Goal: Task Accomplishment & Management: Manage account settings

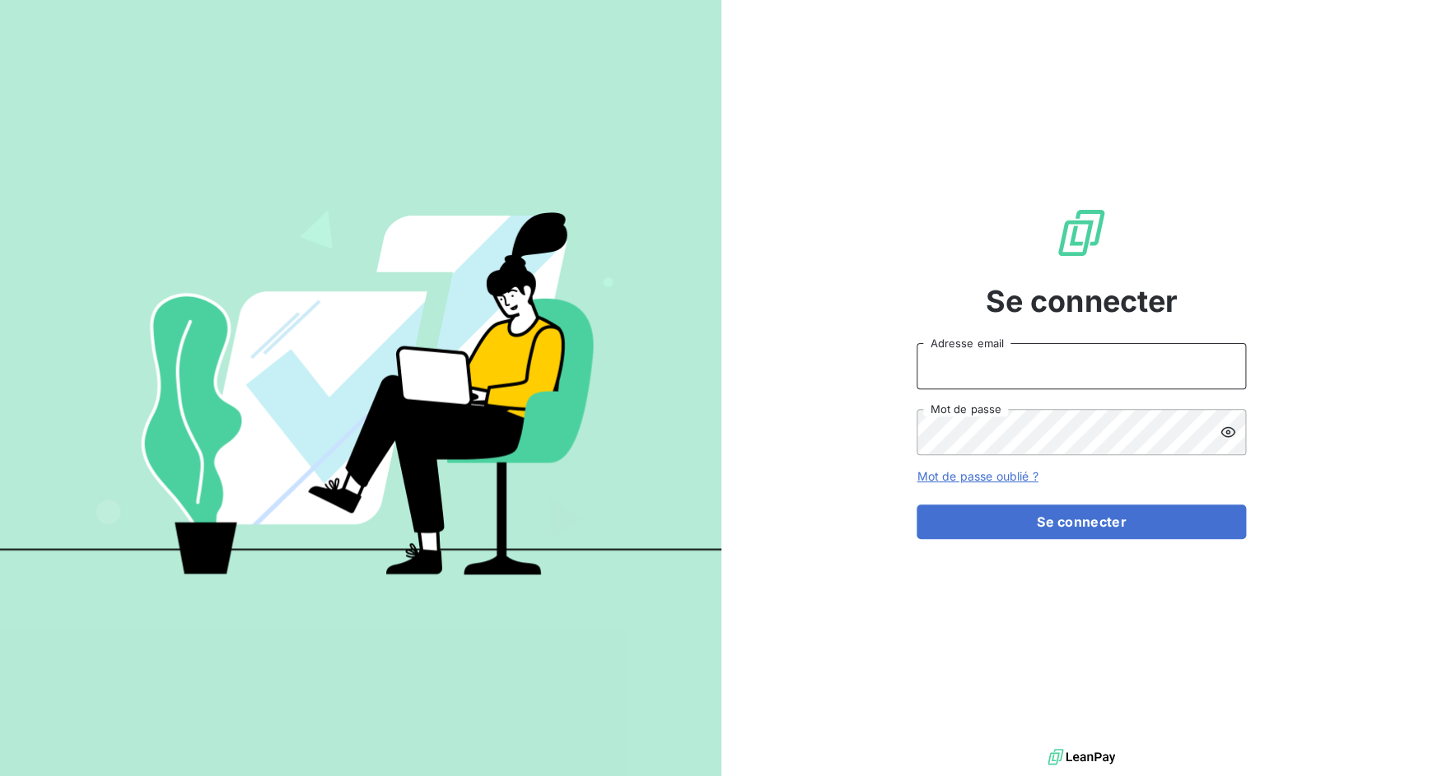
click at [992, 349] on input "Adresse email" at bounding box center [1080, 366] width 329 height 46
drag, startPoint x: 973, startPoint y: 372, endPoint x: 1088, endPoint y: 372, distance: 115.3
click at [1088, 372] on input "admin@3dcelo" at bounding box center [1080, 366] width 329 height 46
type input "admin@sunelis"
click at [916, 505] on button "Se connecter" at bounding box center [1080, 522] width 329 height 35
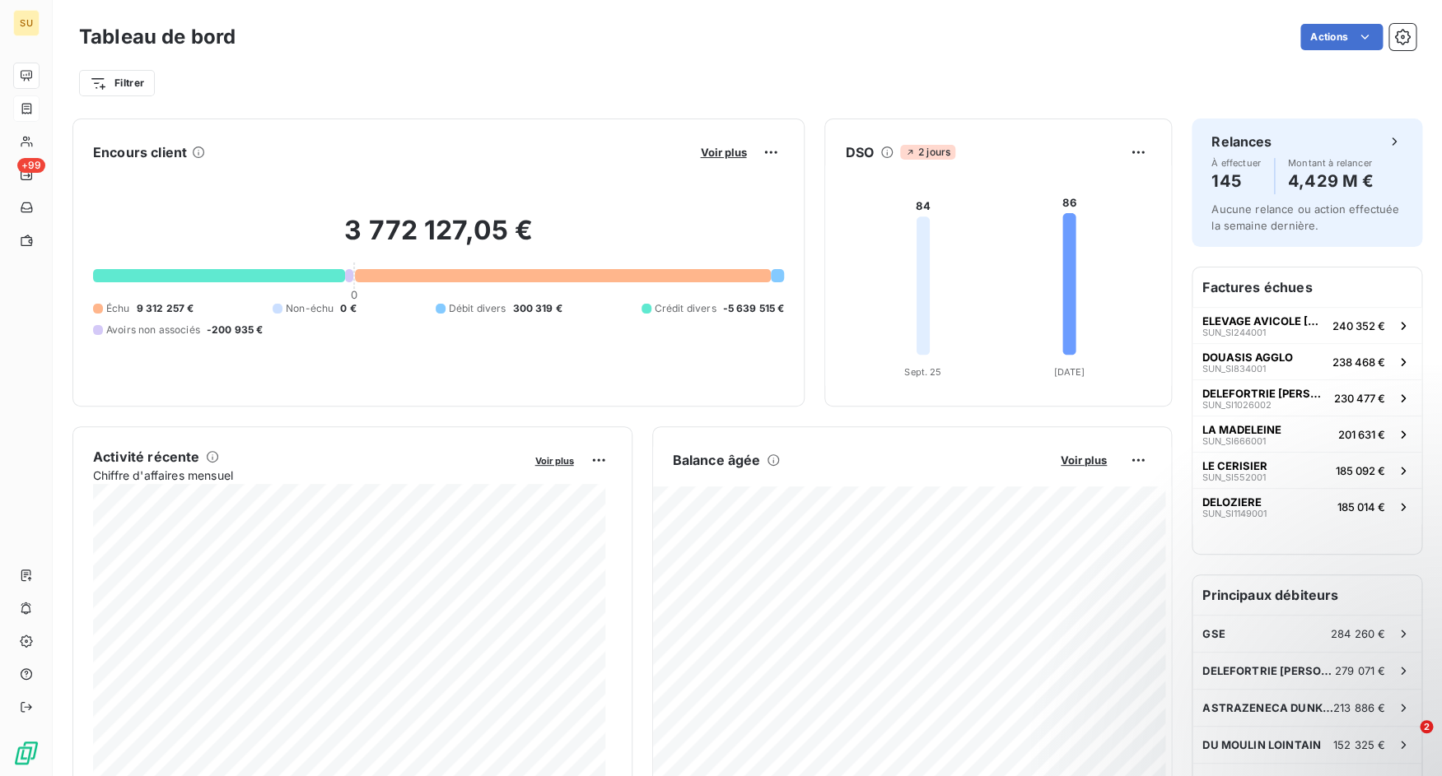
click at [34, 111] on div at bounding box center [27, 108] width 14 height 13
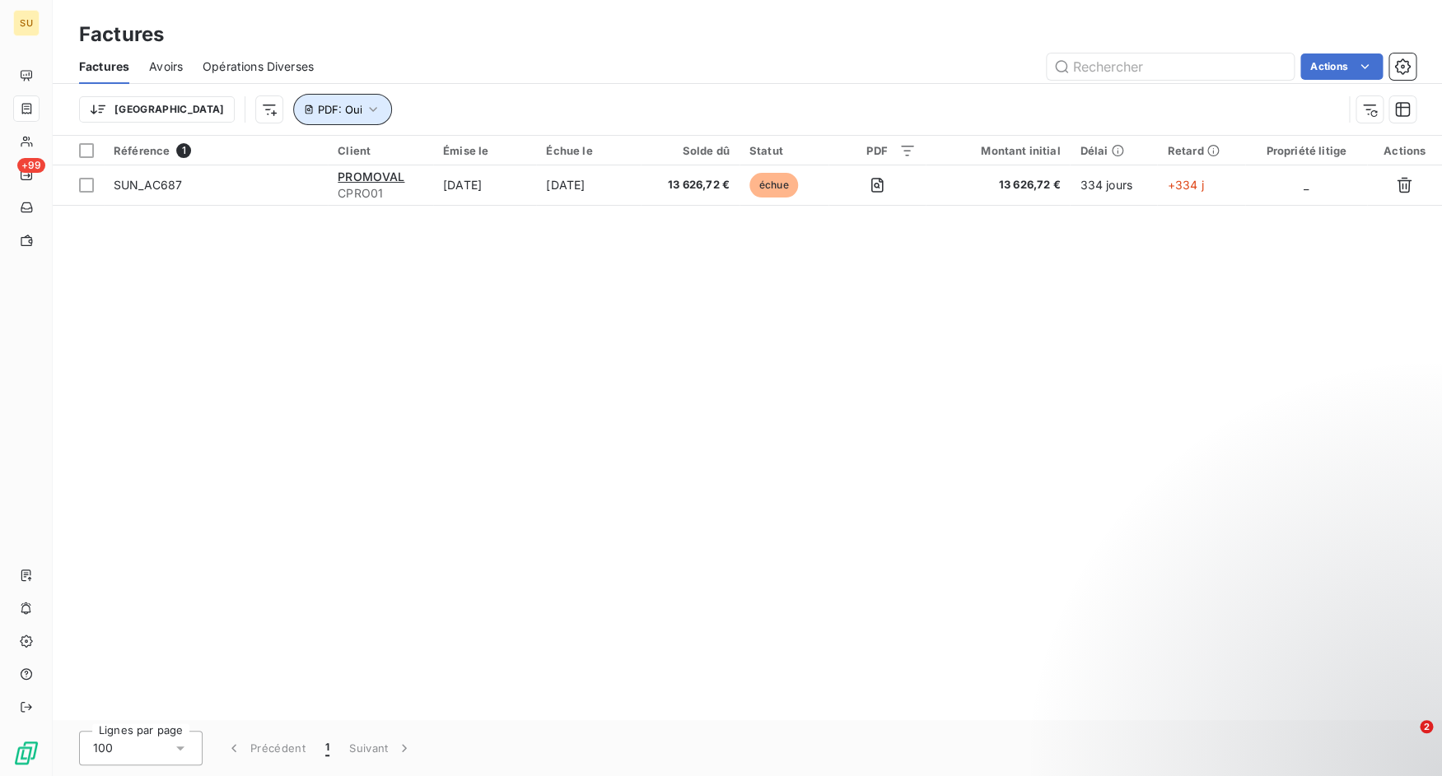
click at [293, 112] on button "PDF : Oui" at bounding box center [342, 109] width 99 height 31
click at [438, 90] on div "Trier PDF : Oui" at bounding box center [747, 109] width 1336 height 51
click at [323, 106] on div "Trier PDF : Oui" at bounding box center [710, 109] width 1263 height 31
click at [293, 119] on button "PDF : Oui" at bounding box center [342, 109] width 99 height 31
click at [268, 184] on button "Supprimer le filtre" at bounding box center [317, 197] width 220 height 36
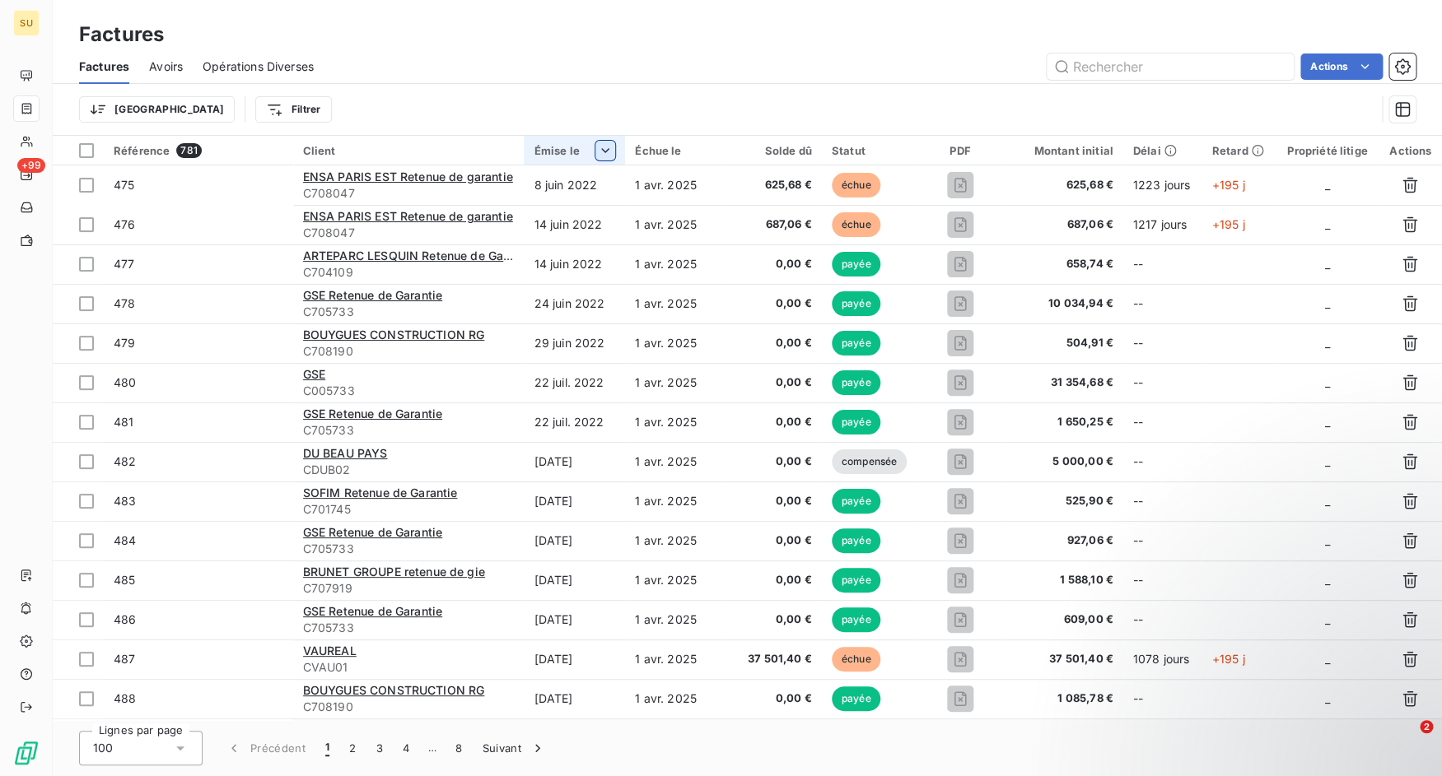
click at [600, 149] on html "SU +99 Factures Factures Avoirs Opérations Diverses Actions Trier Filtrer Référ…" at bounding box center [721, 388] width 1442 height 776
click at [566, 231] on div "Trier par ordre décroissant" at bounding box center [513, 221] width 196 height 36
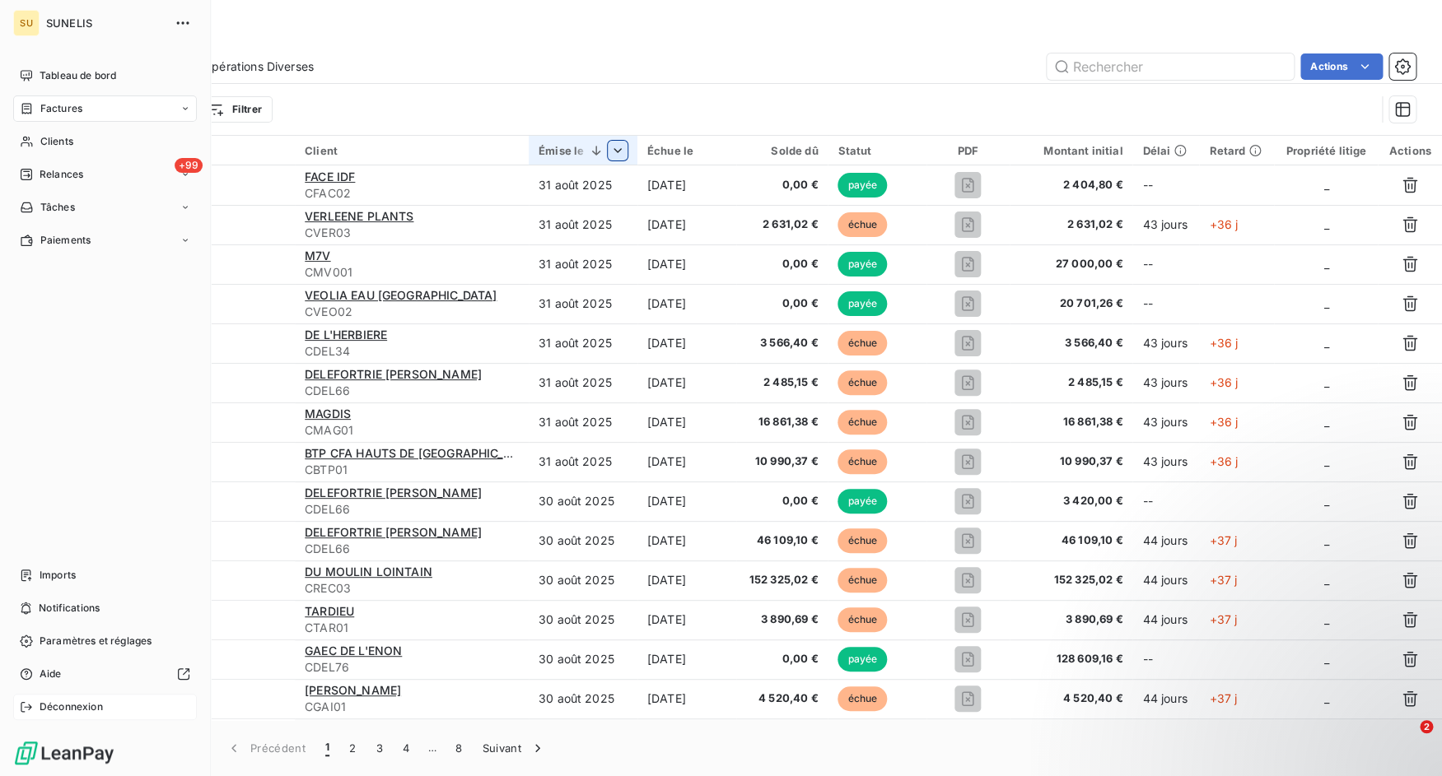
click at [41, 701] on span "Déconnexion" at bounding box center [71, 707] width 63 height 15
